Goal: Task Accomplishment & Management: Use online tool/utility

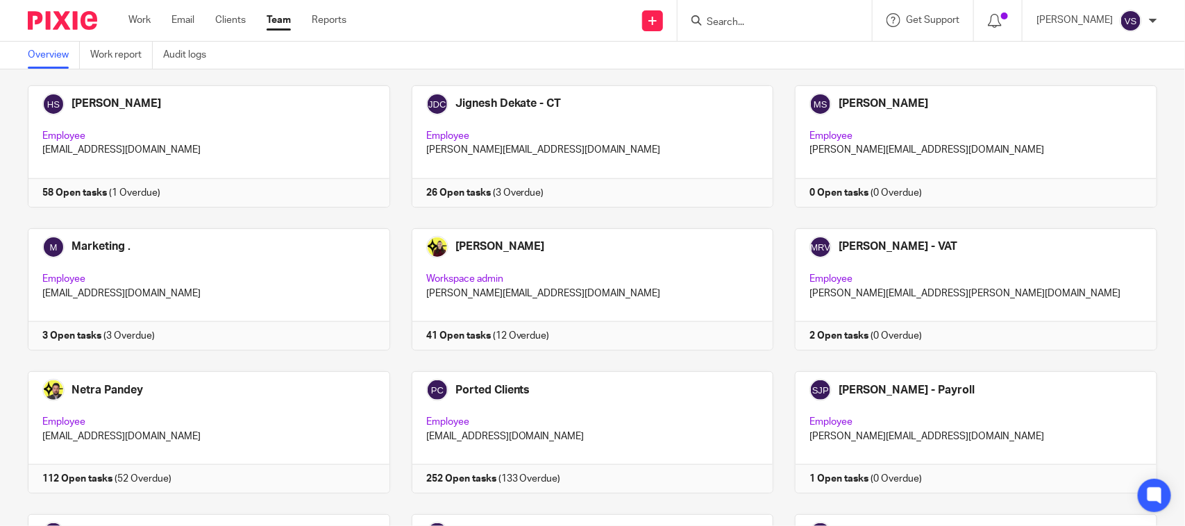
scroll to position [942, 0]
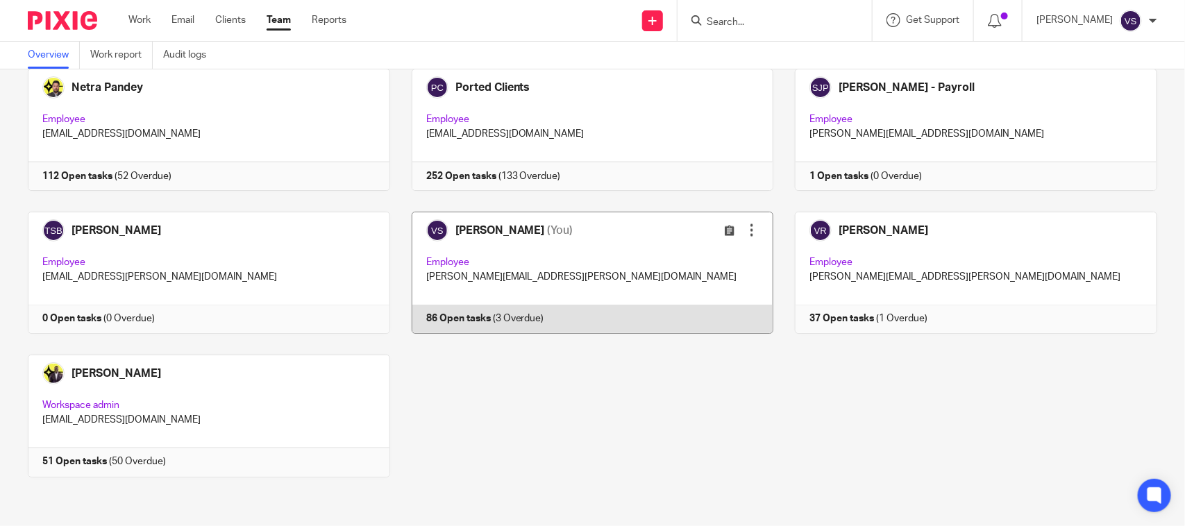
drag, startPoint x: 474, startPoint y: 224, endPoint x: 491, endPoint y: 216, distance: 19.3
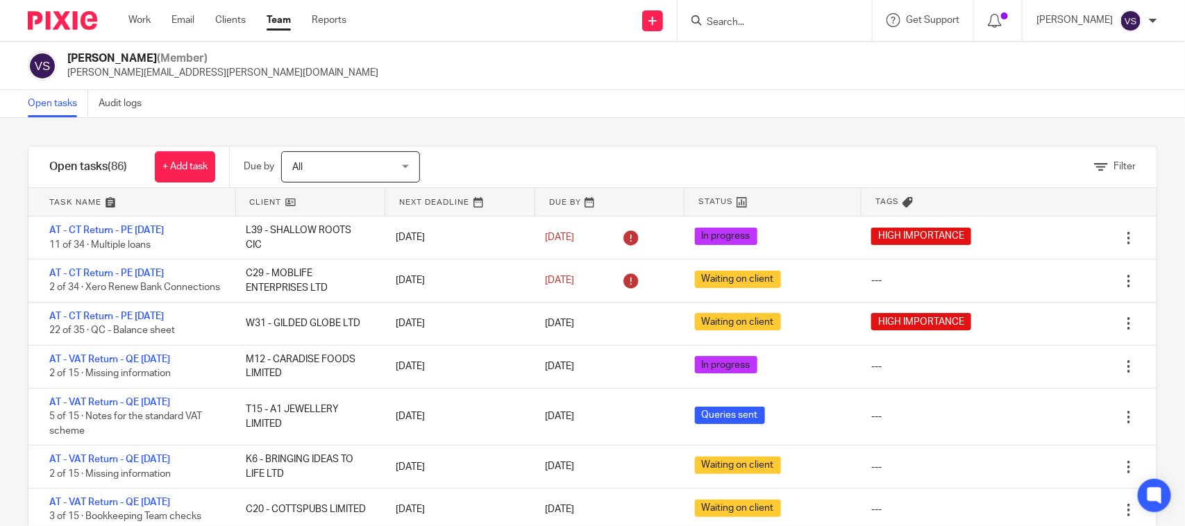
scroll to position [87, 0]
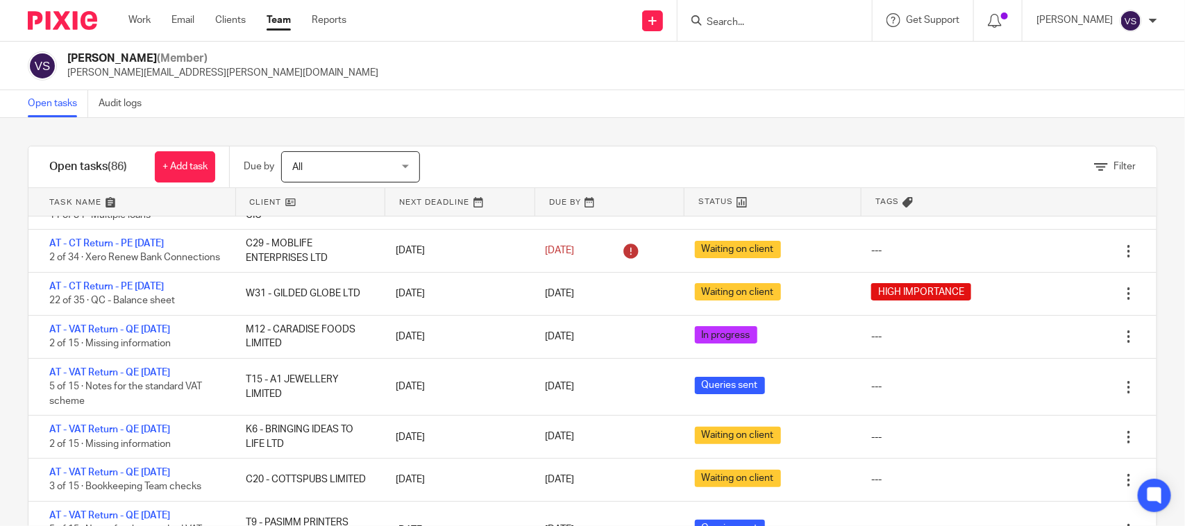
click at [758, 130] on div "Filter tasks Only show tasks matching all of these conditions 1 Client name Is …" at bounding box center [592, 322] width 1185 height 408
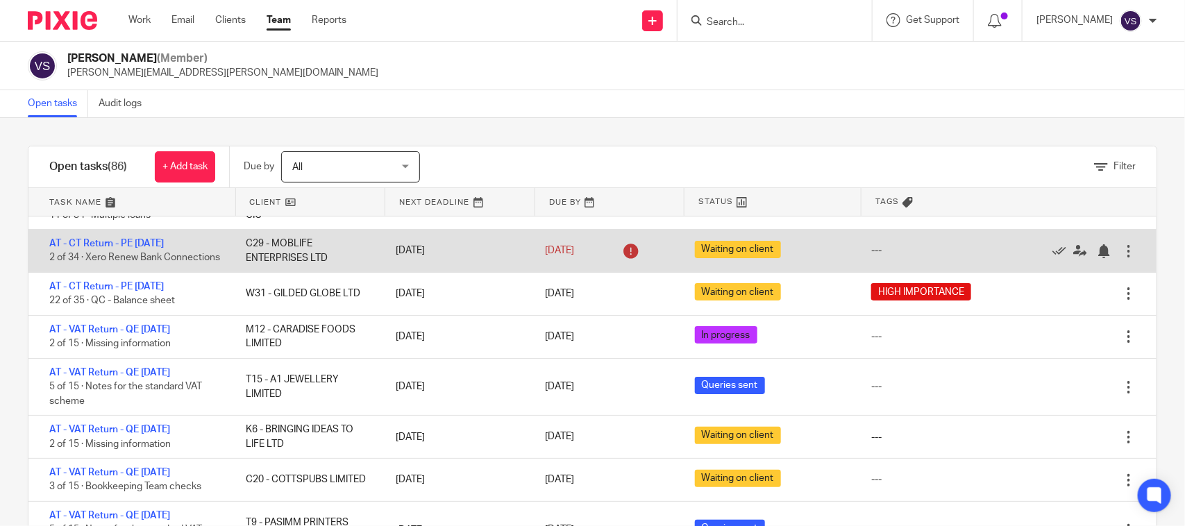
scroll to position [174, 0]
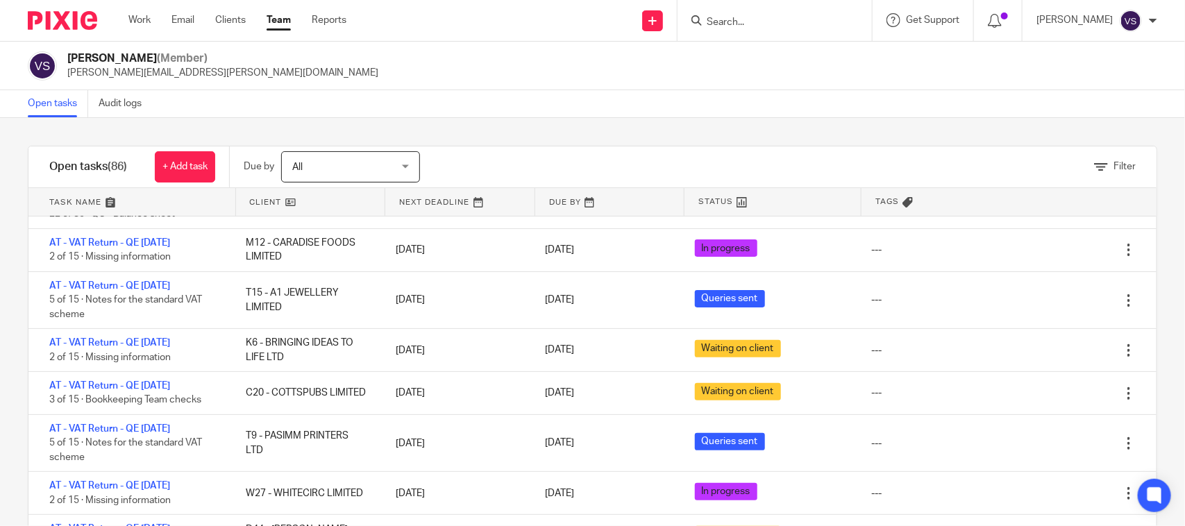
drag, startPoint x: 774, startPoint y: 122, endPoint x: 771, endPoint y: 129, distance: 7.5
click at [774, 122] on div "Filter tasks Only show tasks matching all of these conditions 1 Client name Is …" at bounding box center [592, 322] width 1185 height 408
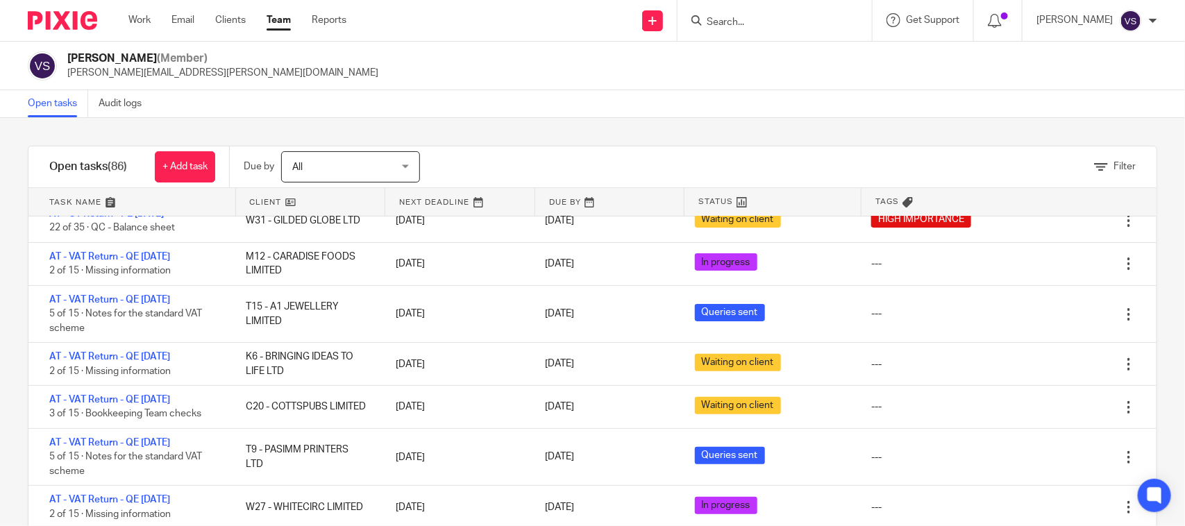
scroll to position [87, 0]
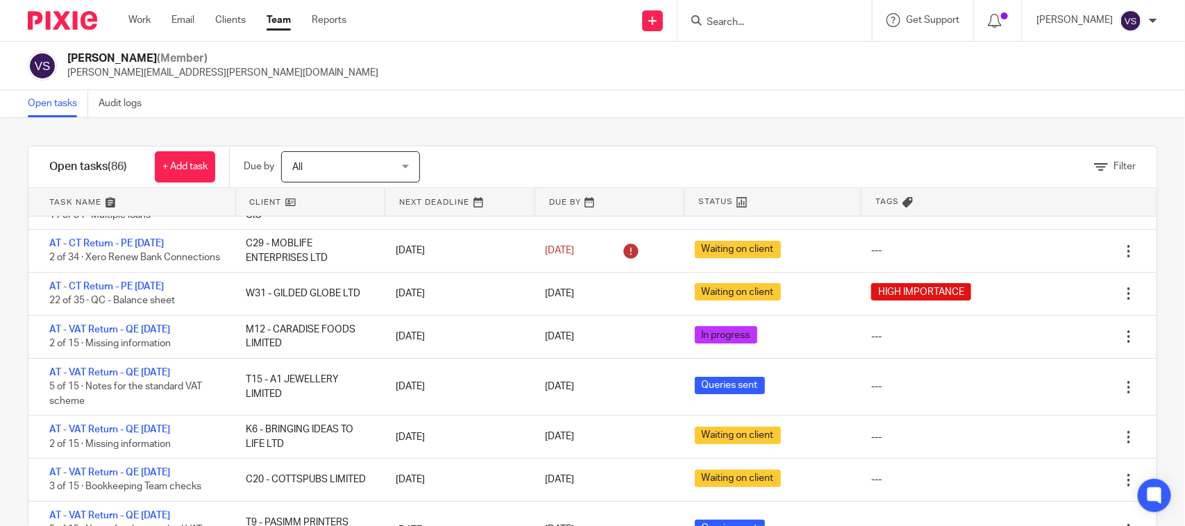
click at [649, 127] on div "Filter tasks Only show tasks matching all of these conditions 1 Client name Is …" at bounding box center [592, 322] width 1185 height 408
click at [749, 133] on div "Filter tasks Only show tasks matching all of these conditions 1 Client name Is …" at bounding box center [592, 322] width 1185 height 408
drag, startPoint x: 927, startPoint y: 126, endPoint x: 869, endPoint y: 139, distance: 59.0
click at [927, 126] on div "Filter tasks Only show tasks matching all of these conditions 1 Client name Is …" at bounding box center [592, 322] width 1185 height 408
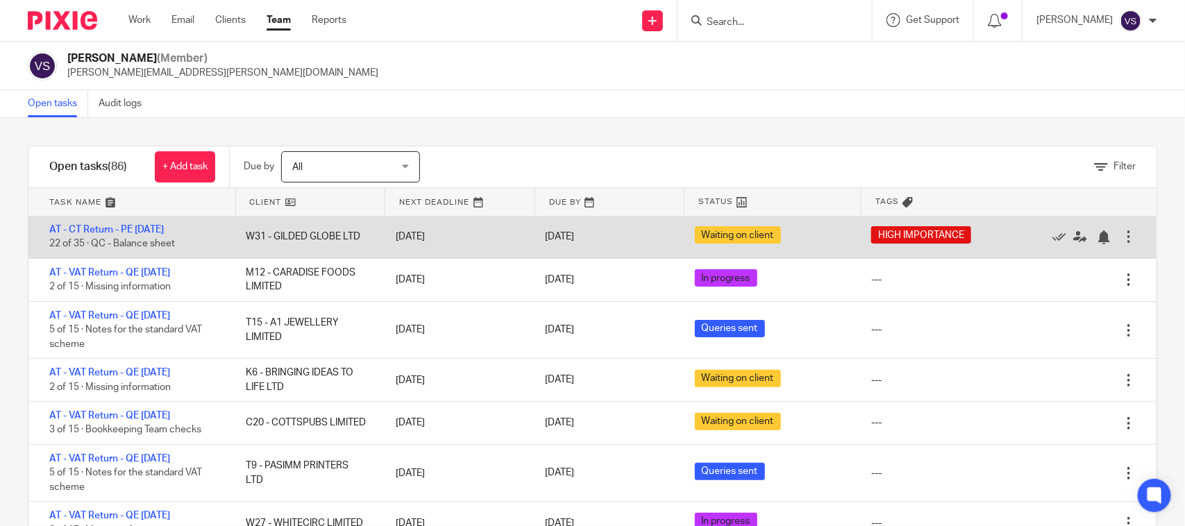
scroll to position [174, 0]
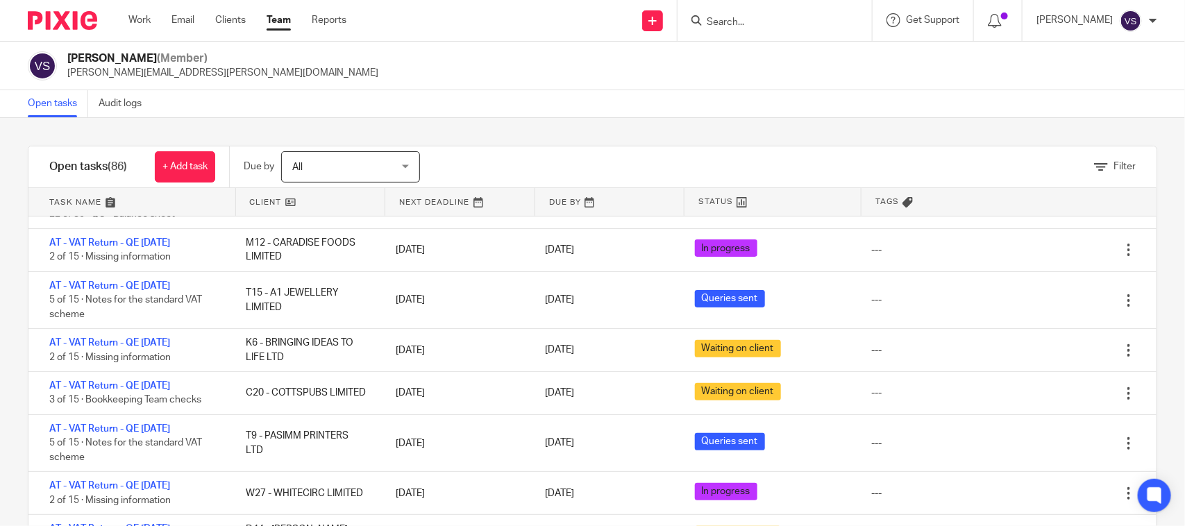
click at [757, 129] on div "Filter tasks Only show tasks matching all of these conditions 1 Client name Is …" at bounding box center [592, 322] width 1185 height 408
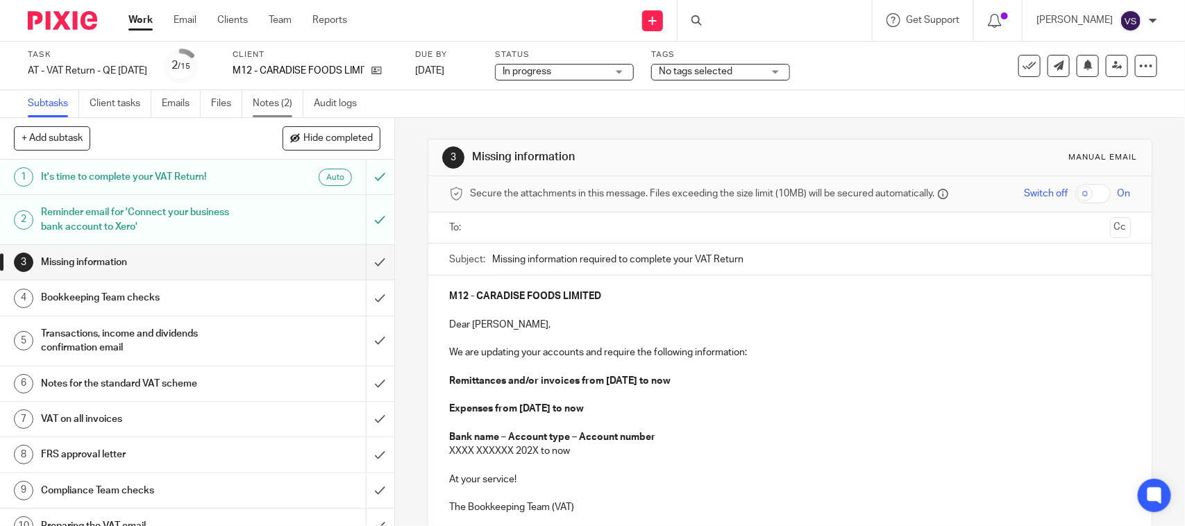
click at [268, 108] on link "Notes (2)" at bounding box center [278, 103] width 51 height 27
click at [181, 102] on link "Emails" at bounding box center [181, 103] width 39 height 27
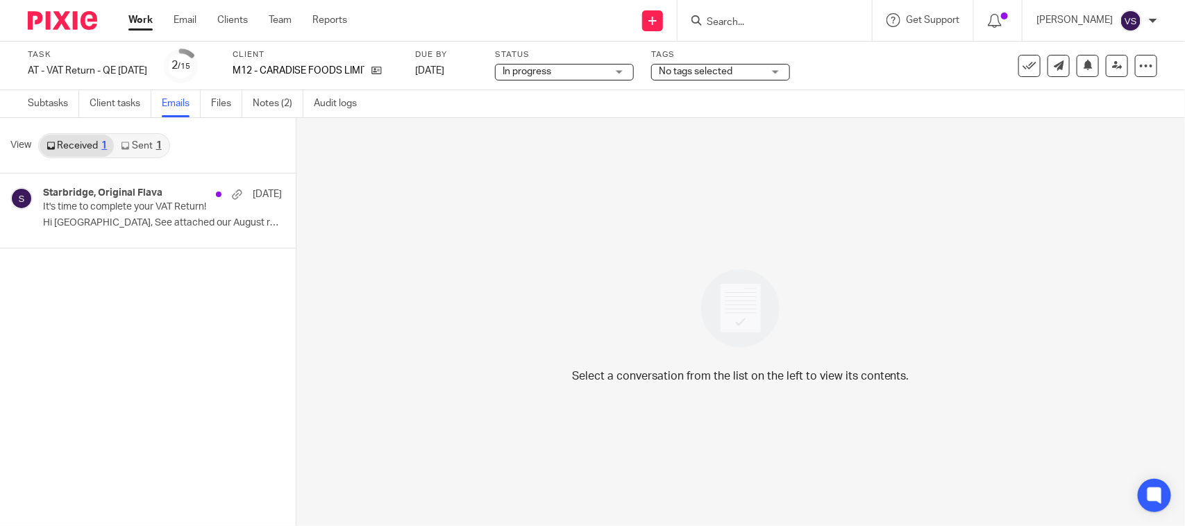
click at [141, 147] on link "Sent 1" at bounding box center [141, 146] width 54 height 22
click at [126, 221] on p "Dear [PERSON_NAME], Many thanks for the receipts..." at bounding box center [141, 223] width 197 height 12
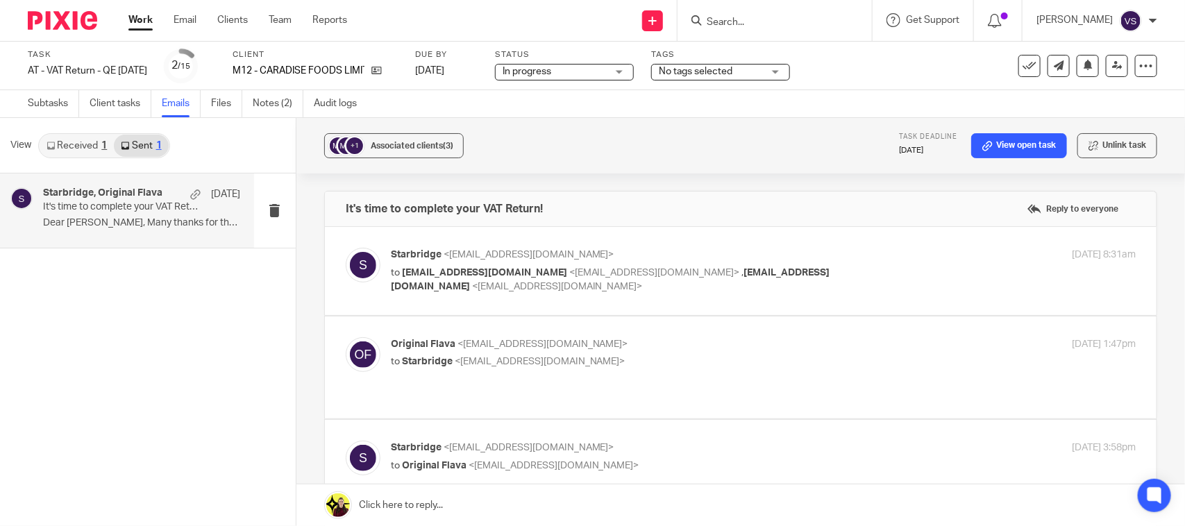
click at [570, 276] on span "<[EMAIL_ADDRESS][DOMAIN_NAME]>" at bounding box center [654, 273] width 171 height 10
checkbox input "true"
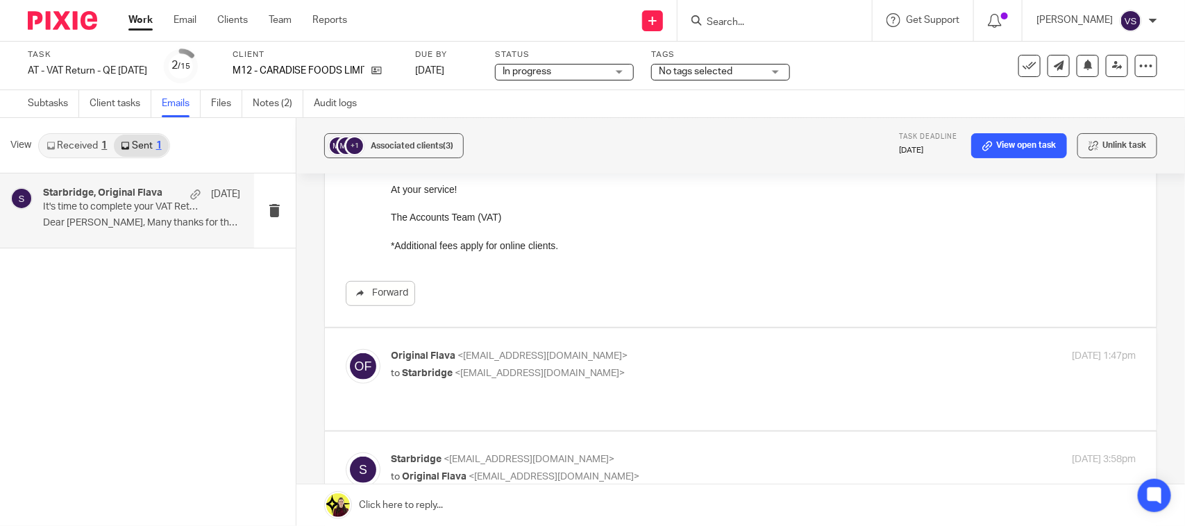
scroll to position [347, 0]
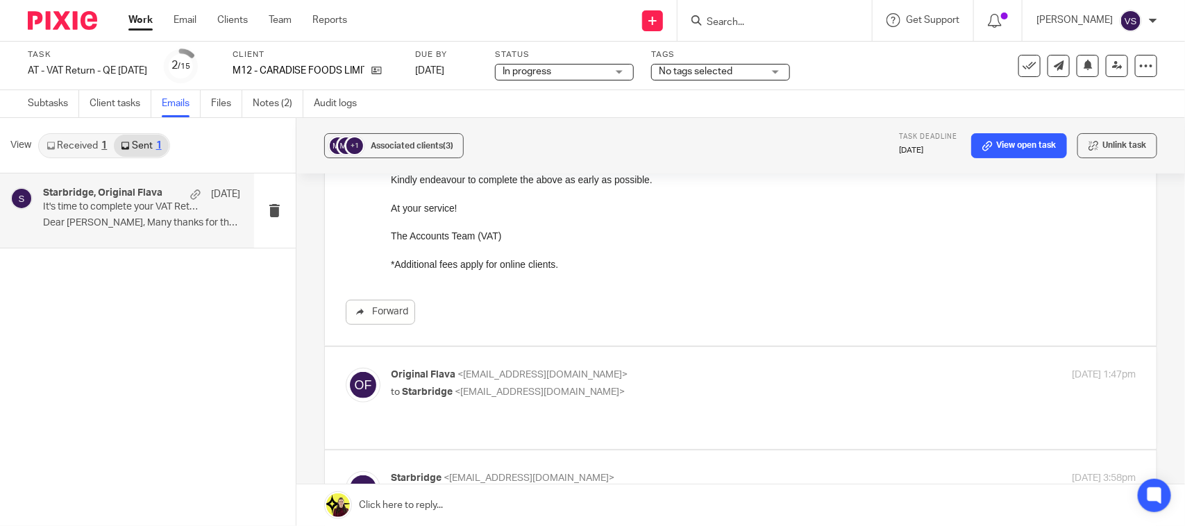
click at [625, 406] on div "Original Flava <[EMAIL_ADDRESS][DOMAIN_NAME]> to Starbridge <[EMAIL_ADDRESS][DO…" at bounding box center [741, 398] width 790 height 60
click at [469, 399] on p "to Starbridge <[EMAIL_ADDRESS][DOMAIN_NAME]>" at bounding box center [639, 392] width 497 height 15
checkbox input "true"
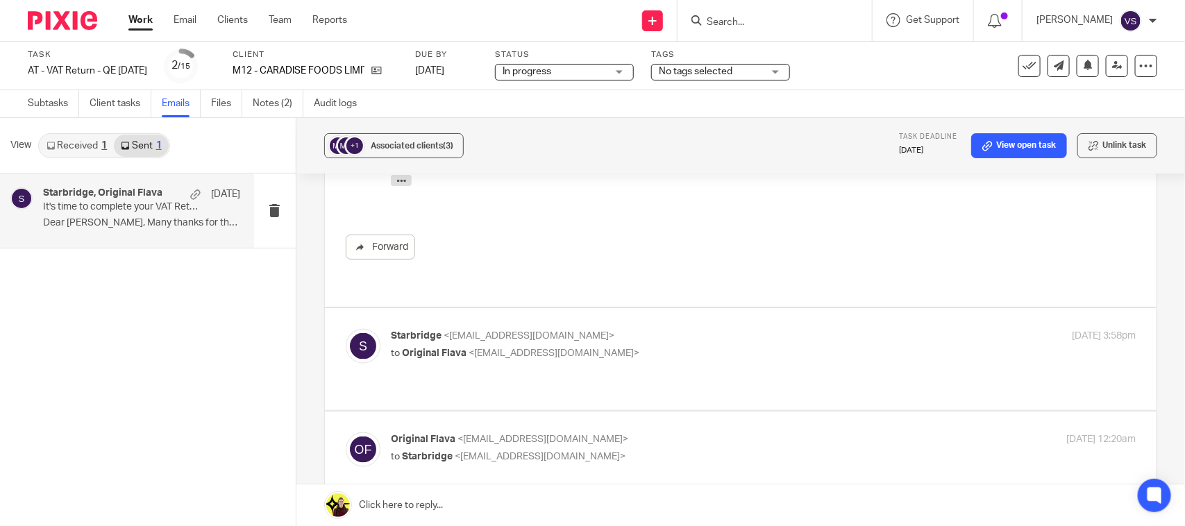
scroll to position [781, 0]
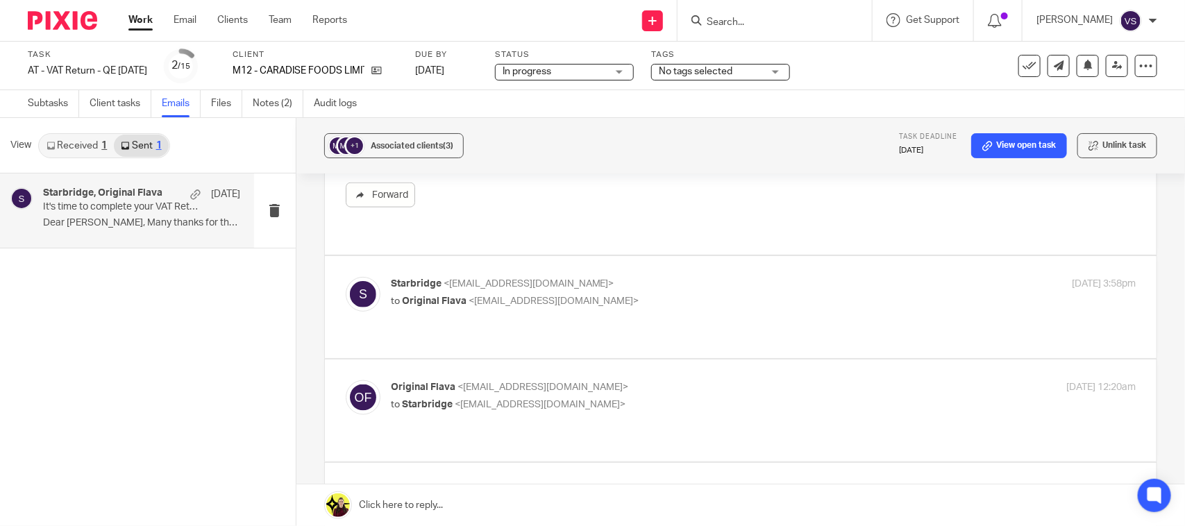
click at [499, 296] on span "<[EMAIL_ADDRESS][DOMAIN_NAME]>" at bounding box center [554, 301] width 171 height 10
checkbox input "true"
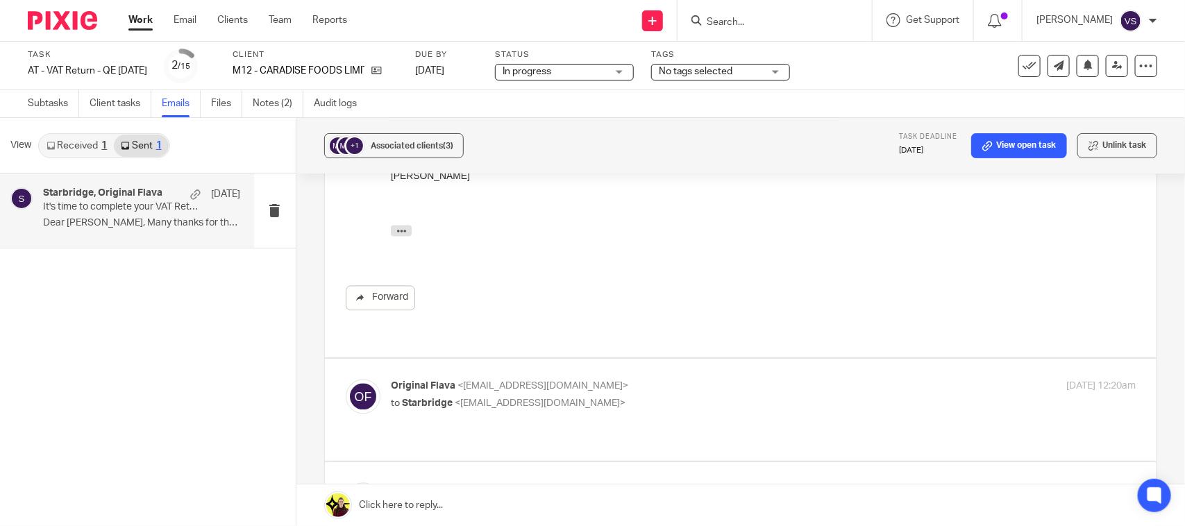
scroll to position [1302, 0]
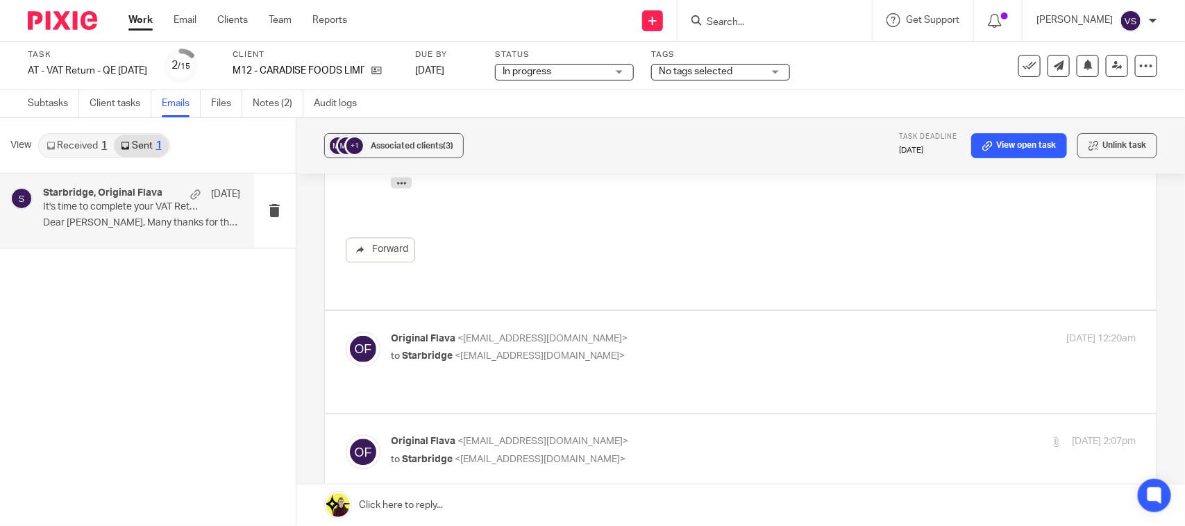
click at [471, 341] on label at bounding box center [741, 362] width 832 height 102
click at [346, 332] on input "checkbox" at bounding box center [345, 331] width 1 height 1
checkbox input "true"
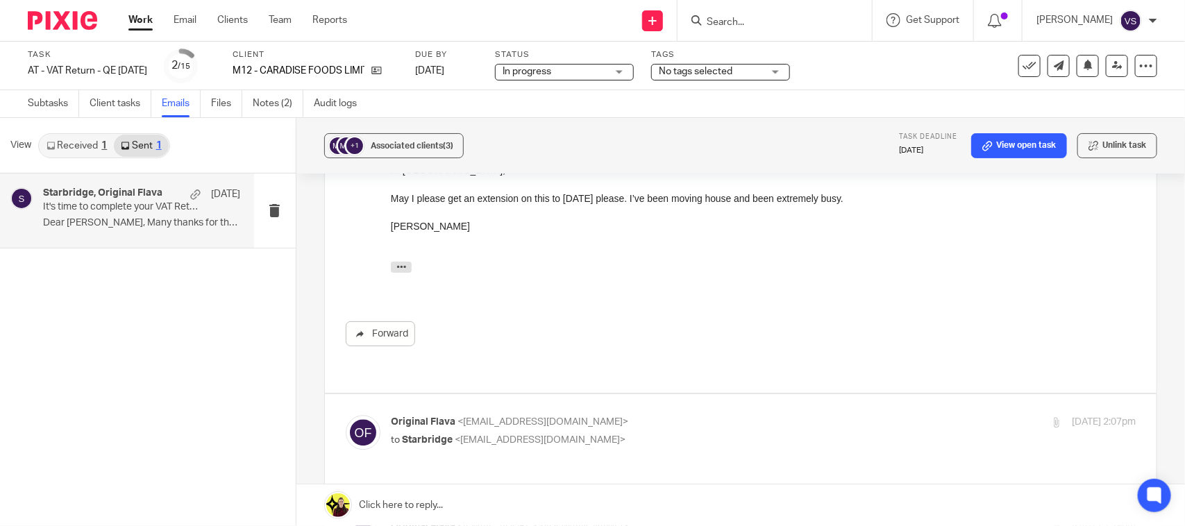
scroll to position [1562, 0]
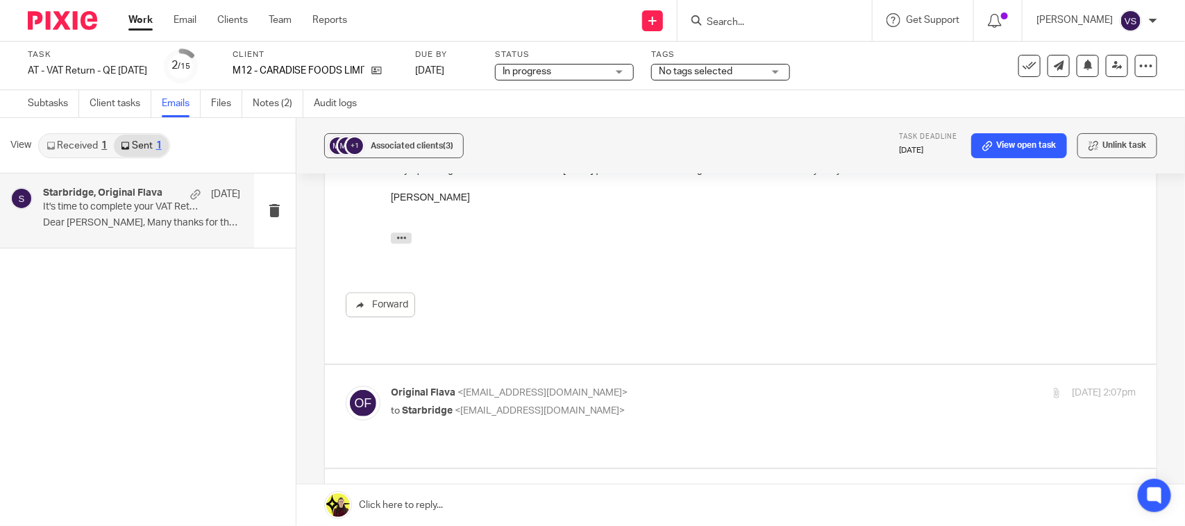
click at [467, 386] on div "Original Flava <[EMAIL_ADDRESS][DOMAIN_NAME]> to Starbridge <[EMAIL_ADDRESS][DO…" at bounding box center [763, 403] width 745 height 35
click at [449, 386] on div "Original Flava <[EMAIL_ADDRESS][DOMAIN_NAME]> to Starbridge <[EMAIL_ADDRESS][DO…" at bounding box center [763, 403] width 745 height 35
checkbox input "true"
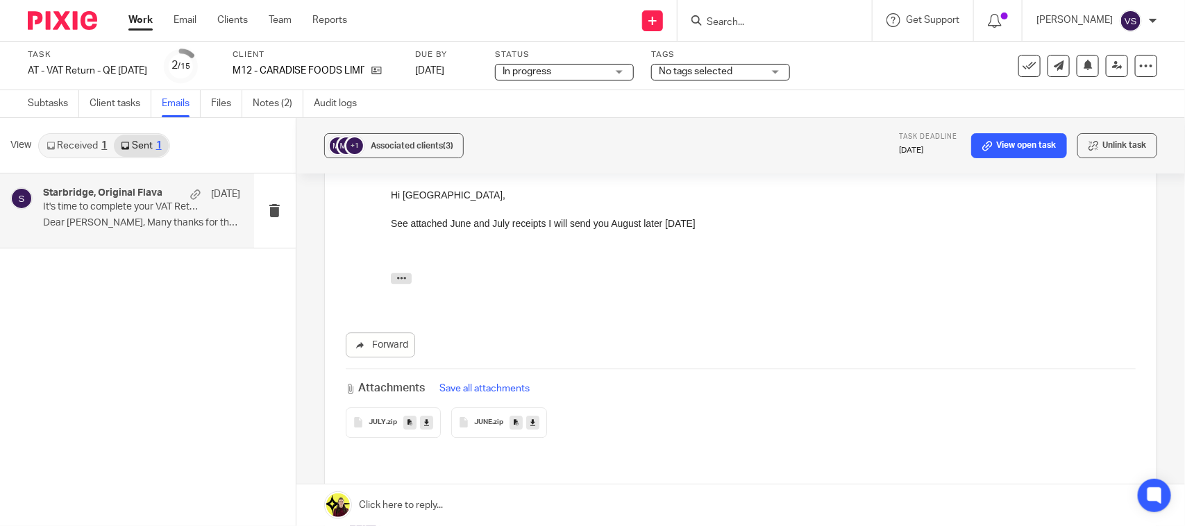
scroll to position [1910, 0]
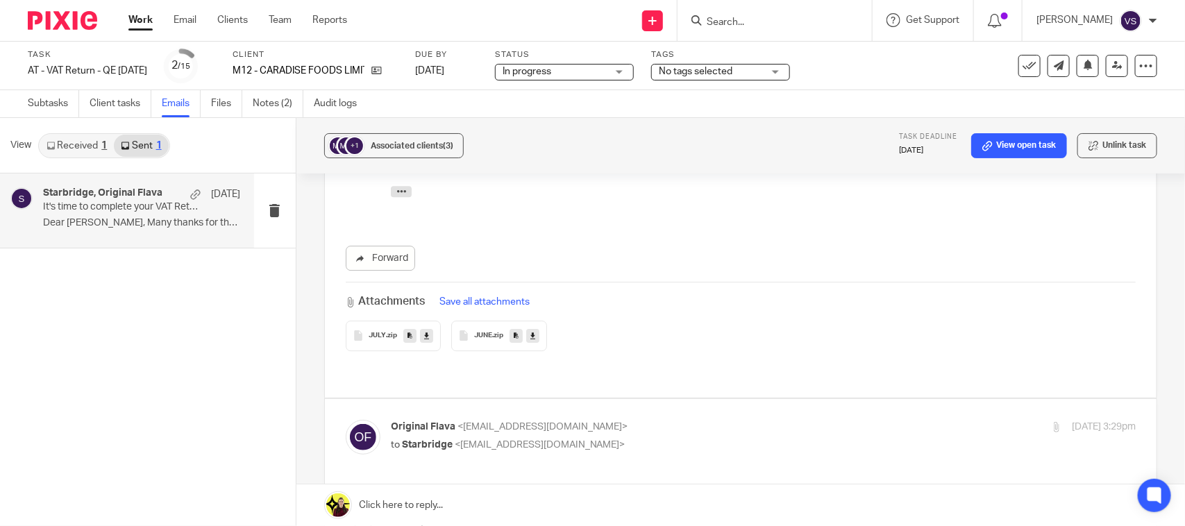
click at [446, 440] on span "Starbridge" at bounding box center [427, 445] width 51 height 10
checkbox input "true"
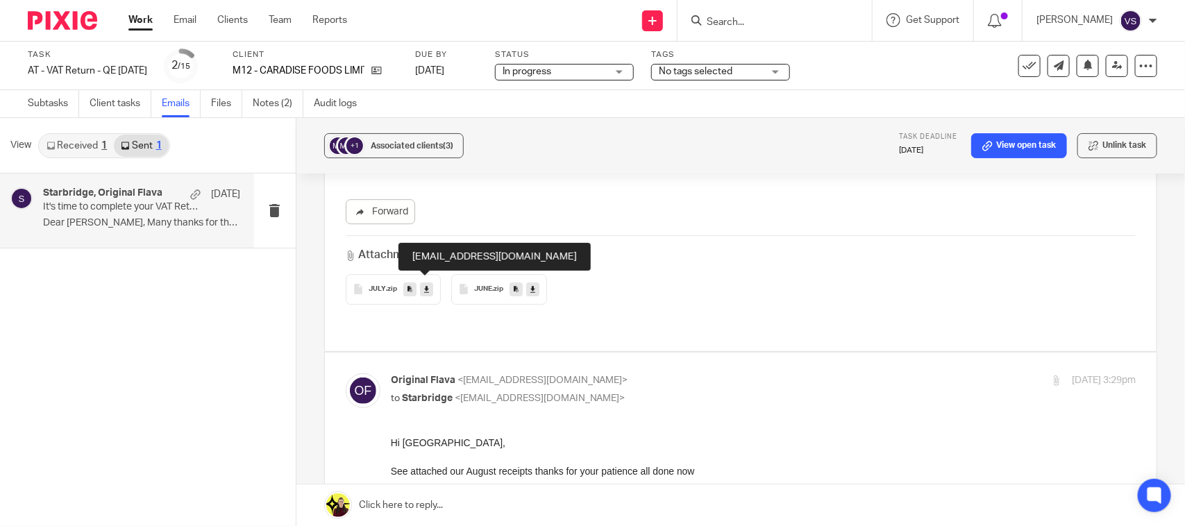
scroll to position [1996, 0]
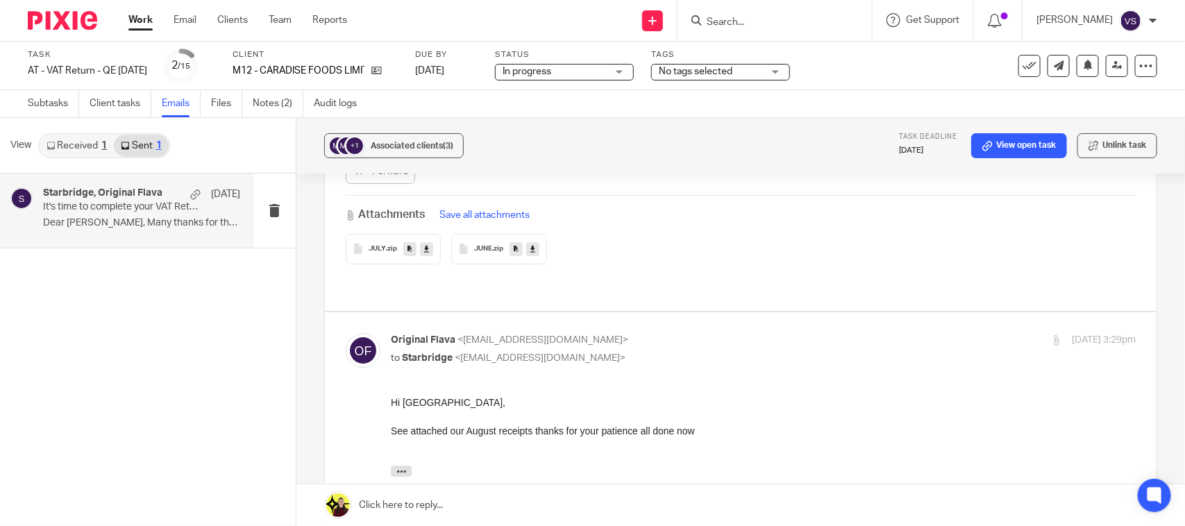
click at [370, 245] on span "JULY" at bounding box center [377, 249] width 17 height 8
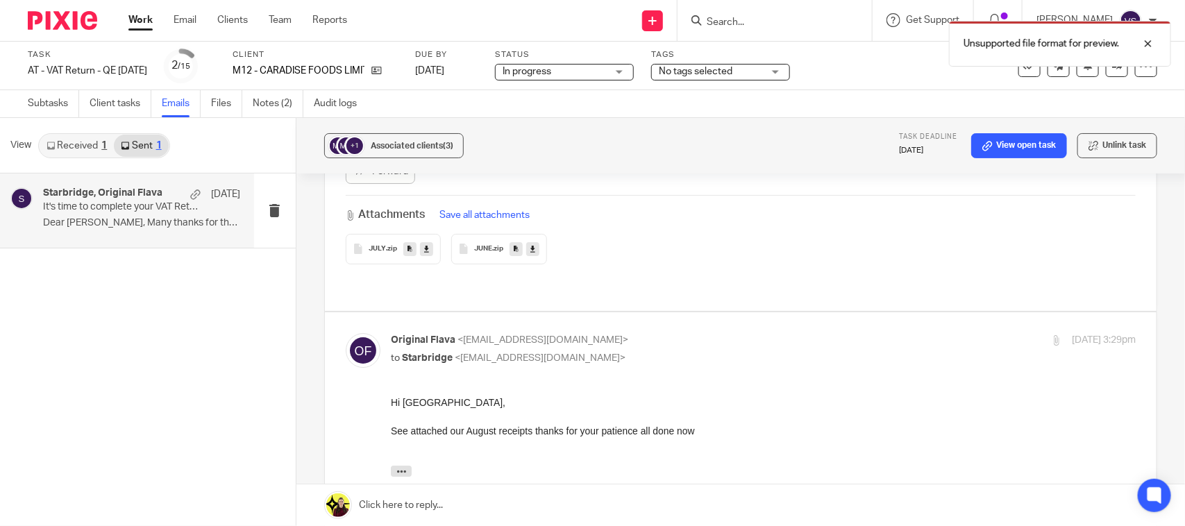
click at [420, 242] on link at bounding box center [426, 249] width 13 height 14
click at [530, 244] on icon at bounding box center [532, 249] width 5 height 10
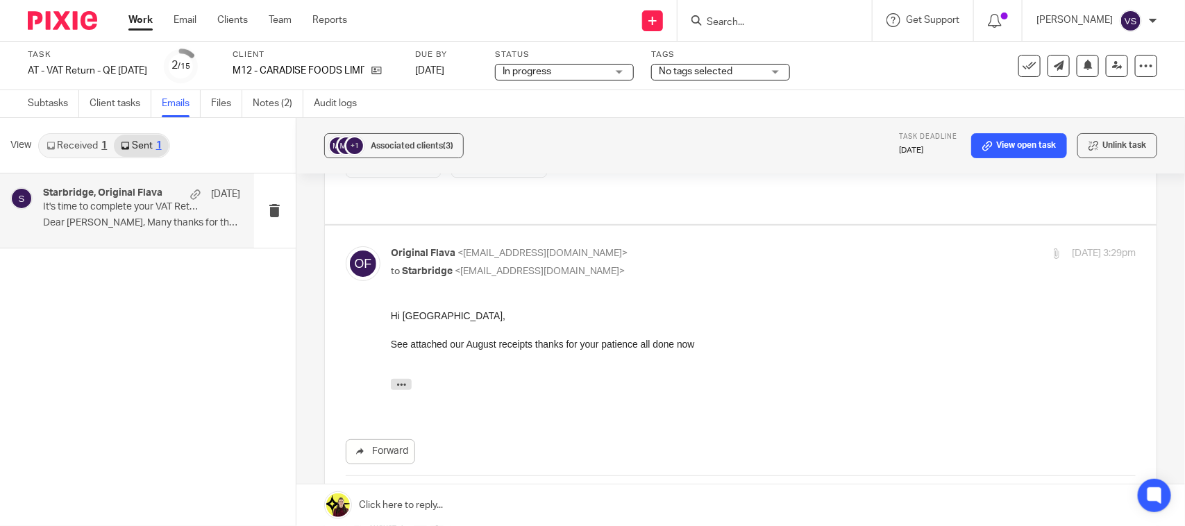
scroll to position [2170, 0]
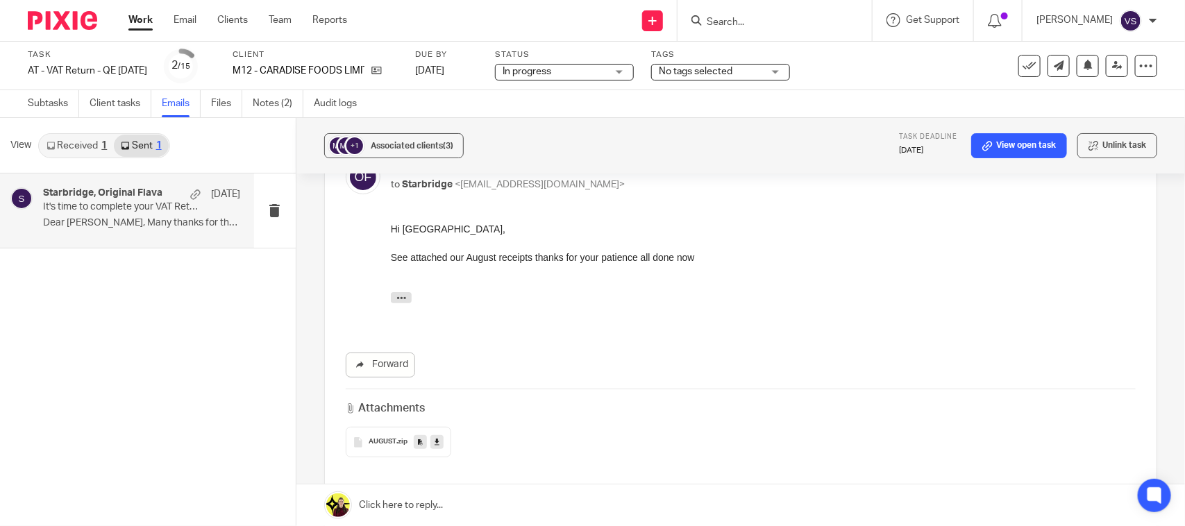
click at [435, 437] on icon at bounding box center [437, 442] width 5 height 10
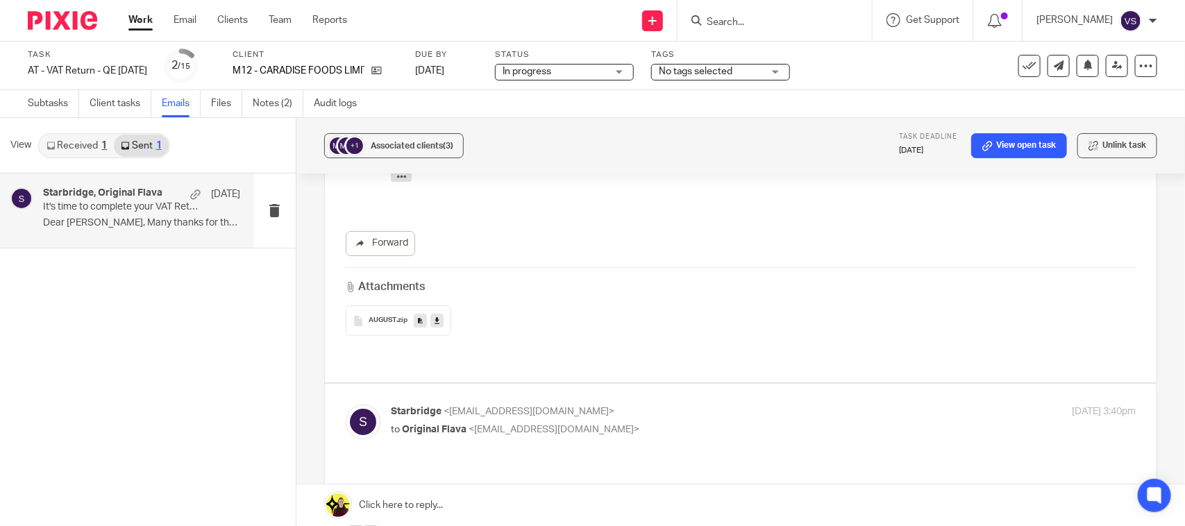
scroll to position [2343, 0]
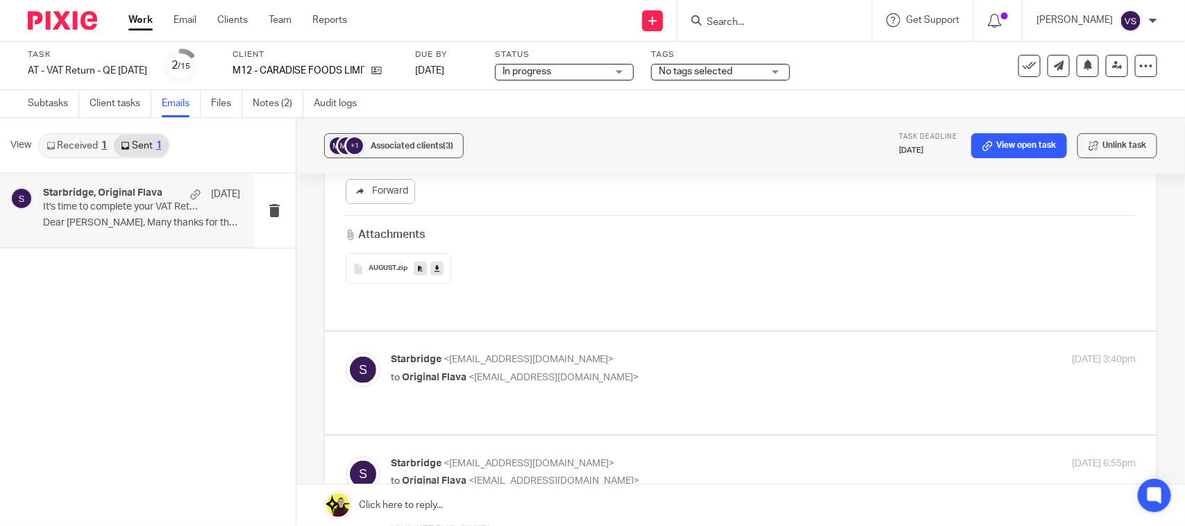
click at [415, 371] on p "to Original Flava <[EMAIL_ADDRESS][DOMAIN_NAME]>" at bounding box center [639, 378] width 497 height 15
checkbox input "true"
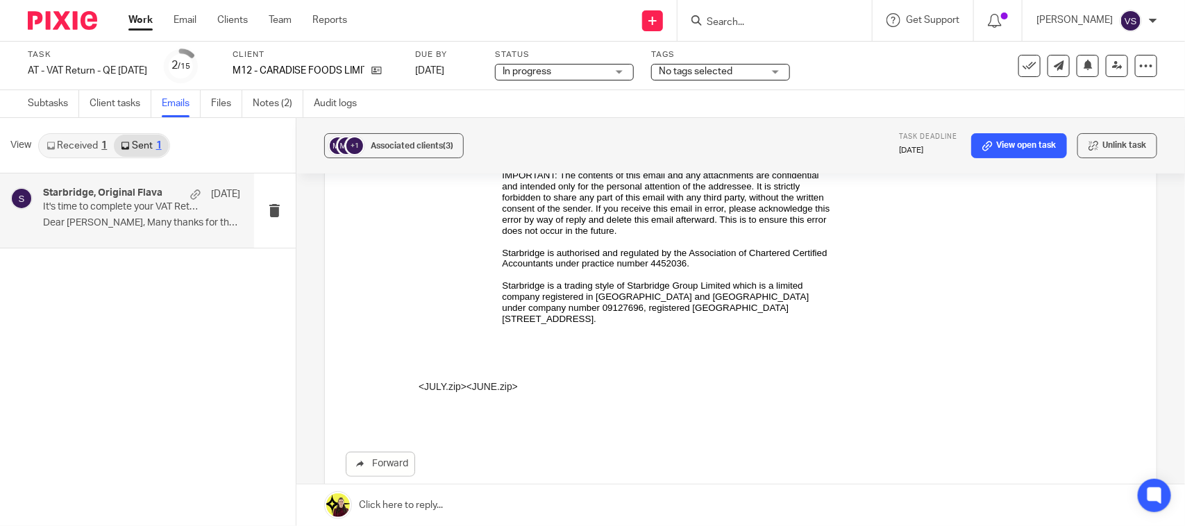
scroll to position [5043, 0]
